Goal: Task Accomplishment & Management: Manage account settings

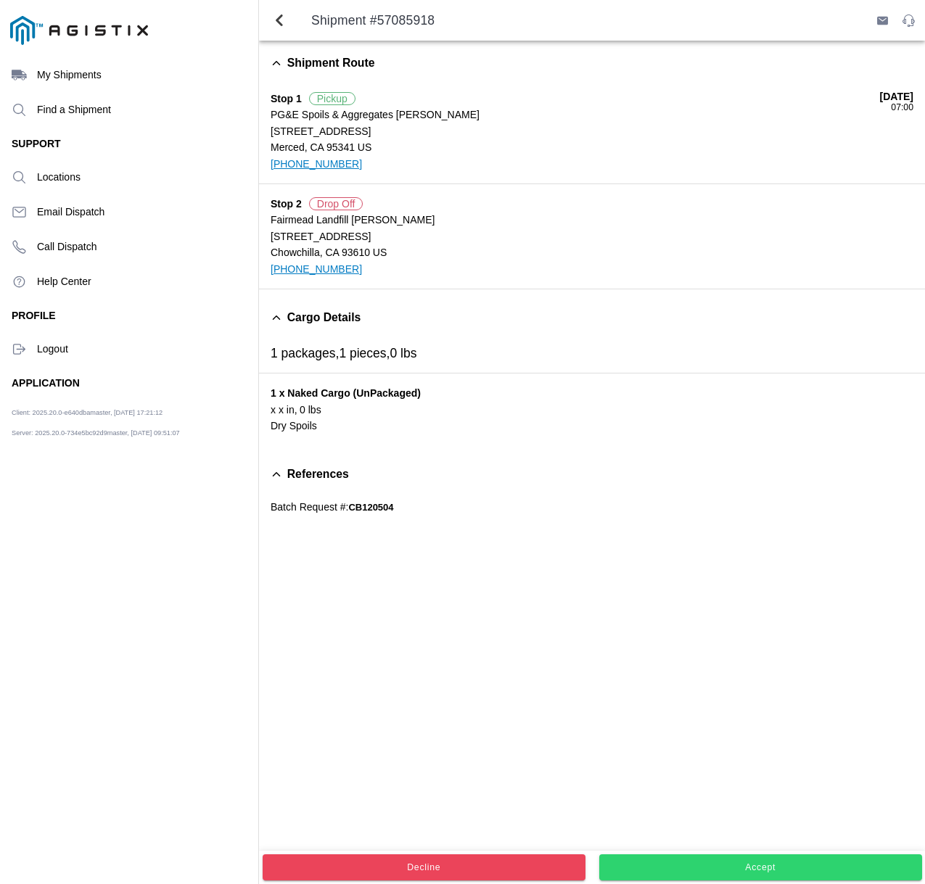
click at [0, 0] on slot "Accept" at bounding box center [0, 0] width 0 height 0
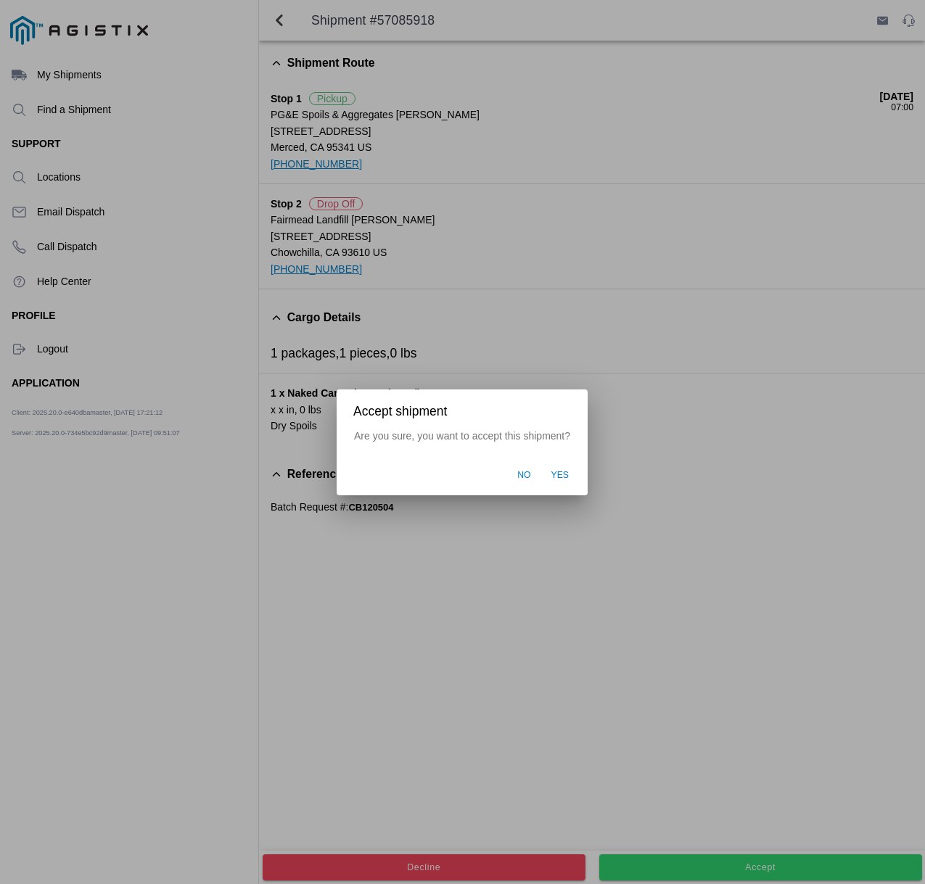
click at [559, 473] on span "Yes" at bounding box center [560, 475] width 18 height 13
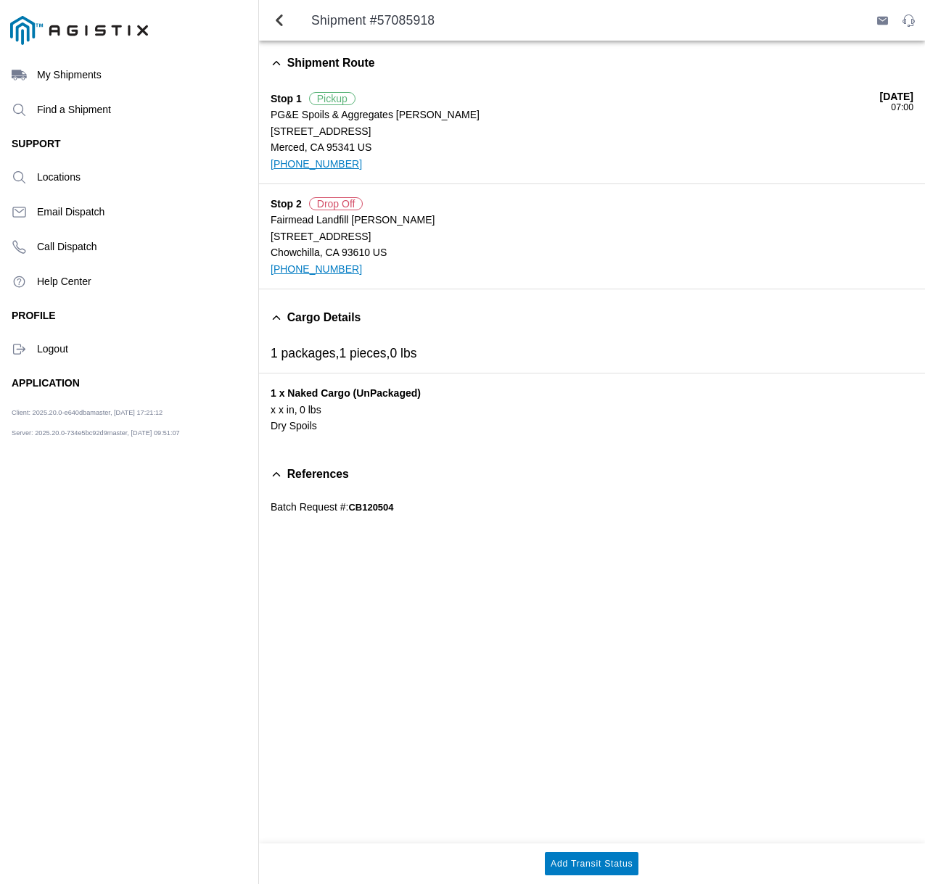
click at [20, 347] on icon "menu" at bounding box center [19, 349] width 15 height 15
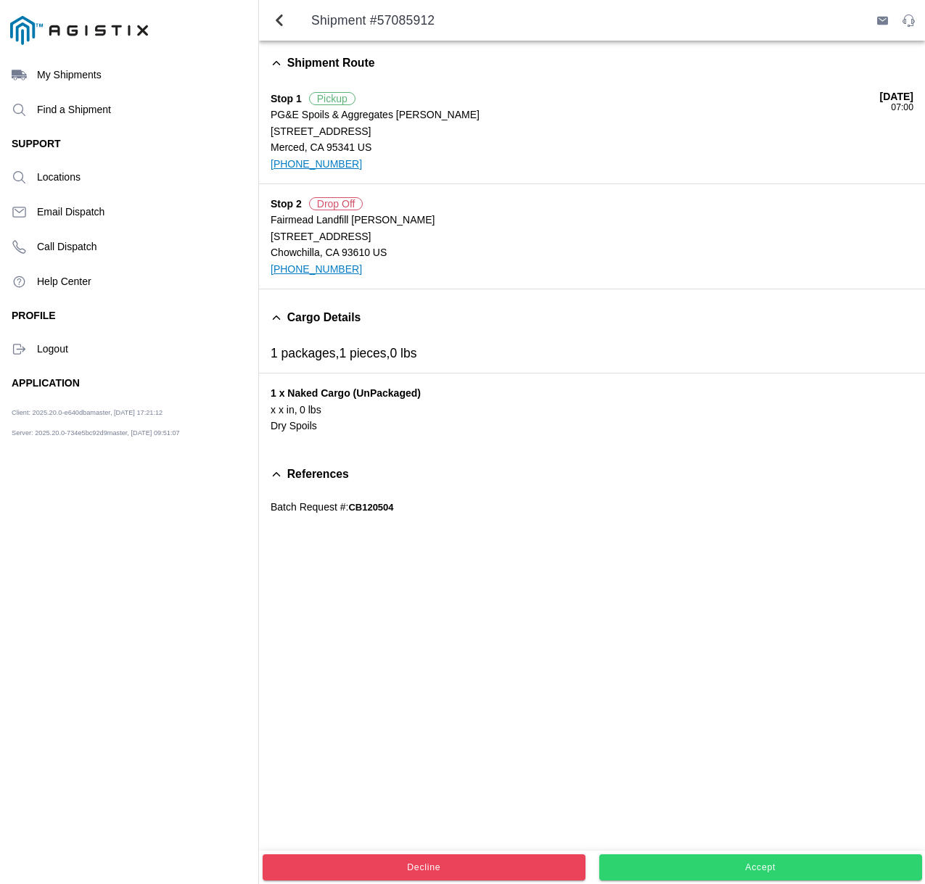
click at [0, 0] on slot "Accept" at bounding box center [0, 0] width 0 height 0
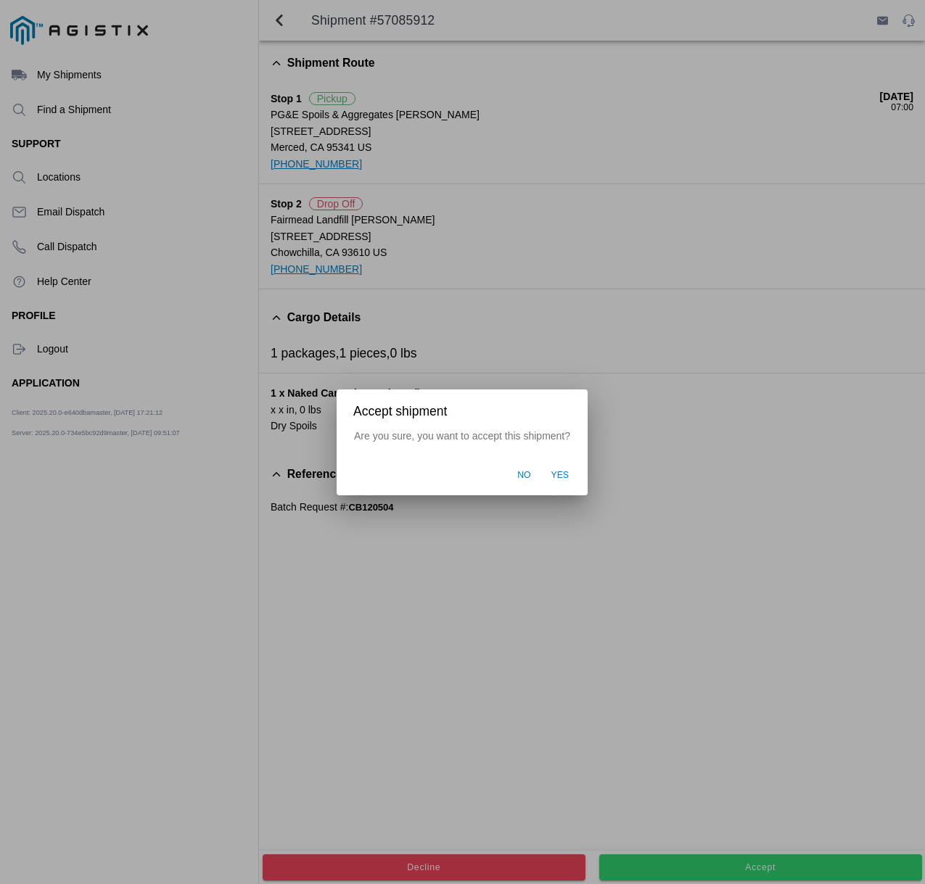
click at [566, 474] on span "Yes" at bounding box center [560, 475] width 18 height 13
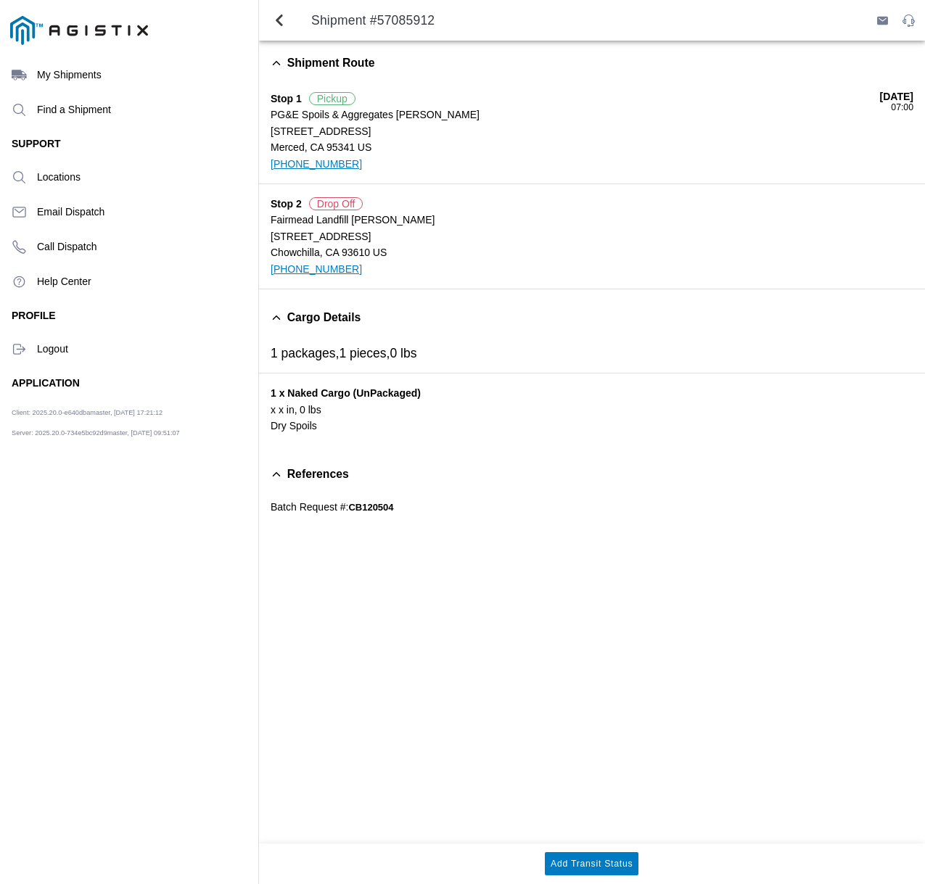
click at [17, 345] on icon "menu" at bounding box center [19, 349] width 15 height 15
